Goal: Ask a question

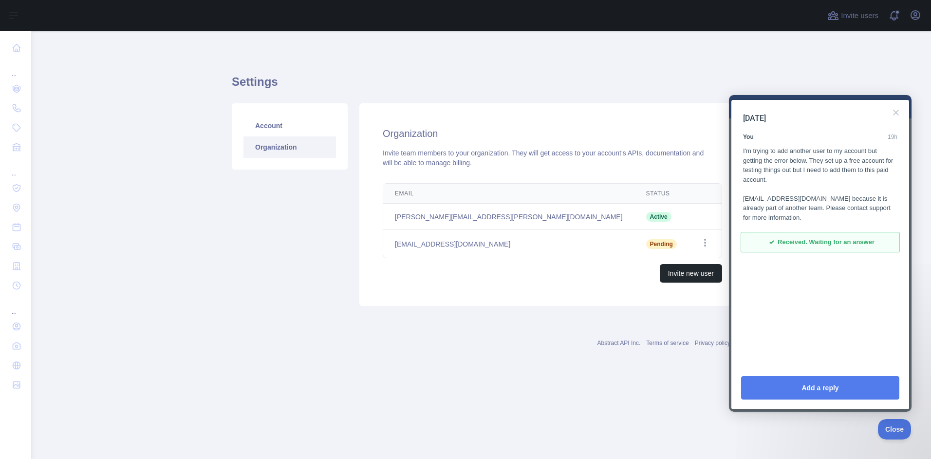
click at [812, 218] on div "I'm trying to add another user to my account but getting the error below. They …" at bounding box center [820, 184] width 154 height 76
click at [893, 426] on span "Close" at bounding box center [892, 427] width 33 height 7
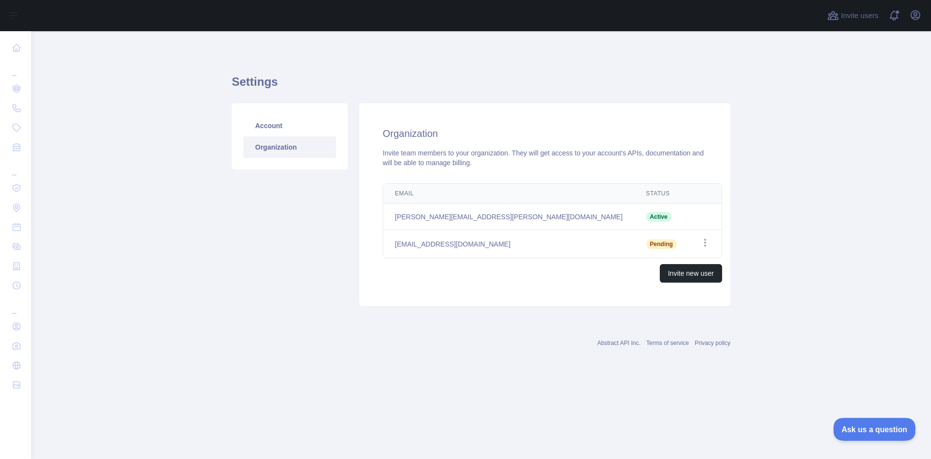
click at [854, 424] on span "Ask us a question" at bounding box center [869, 427] width 73 height 7
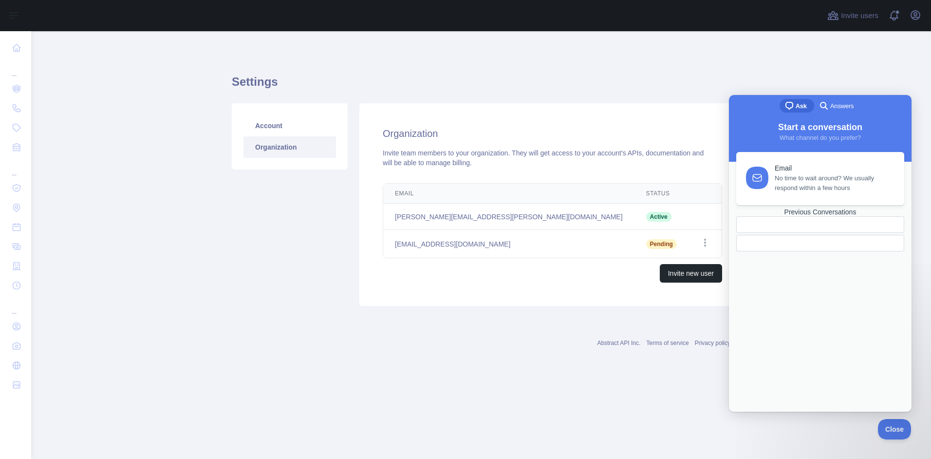
drag, startPoint x: 831, startPoint y: 356, endPoint x: 829, endPoint y: 363, distance: 7.6
click at [831, 253] on div "Previous Conversations" at bounding box center [821, 230] width 168 height 45
click at [825, 216] on div "Previous Conversations" at bounding box center [821, 212] width 168 height 8
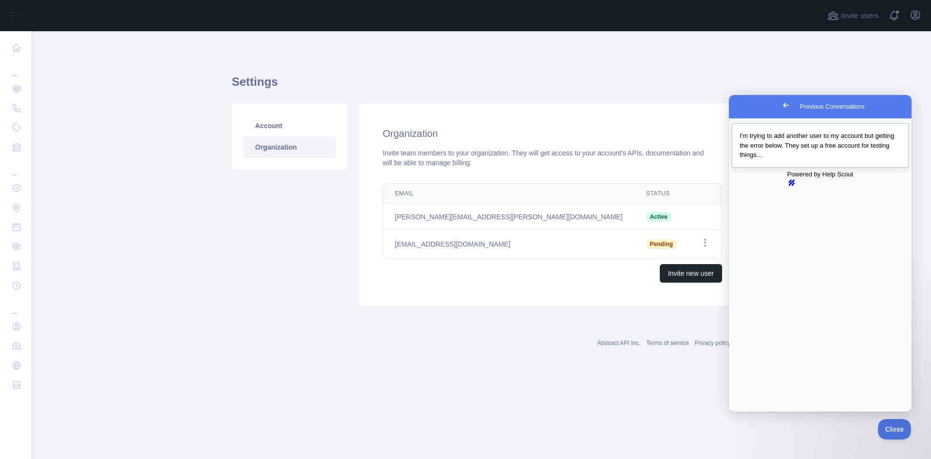
click at [785, 155] on span "I'm trying to add another user to my account but getting the error below. They …" at bounding box center [817, 145] width 155 height 26
click at [747, 412] on button "Close" at bounding box center [739, 418] width 18 height 13
click at [472, 76] on h1 "Settings" at bounding box center [481, 85] width 499 height 23
